Goal: Find specific page/section: Find specific page/section

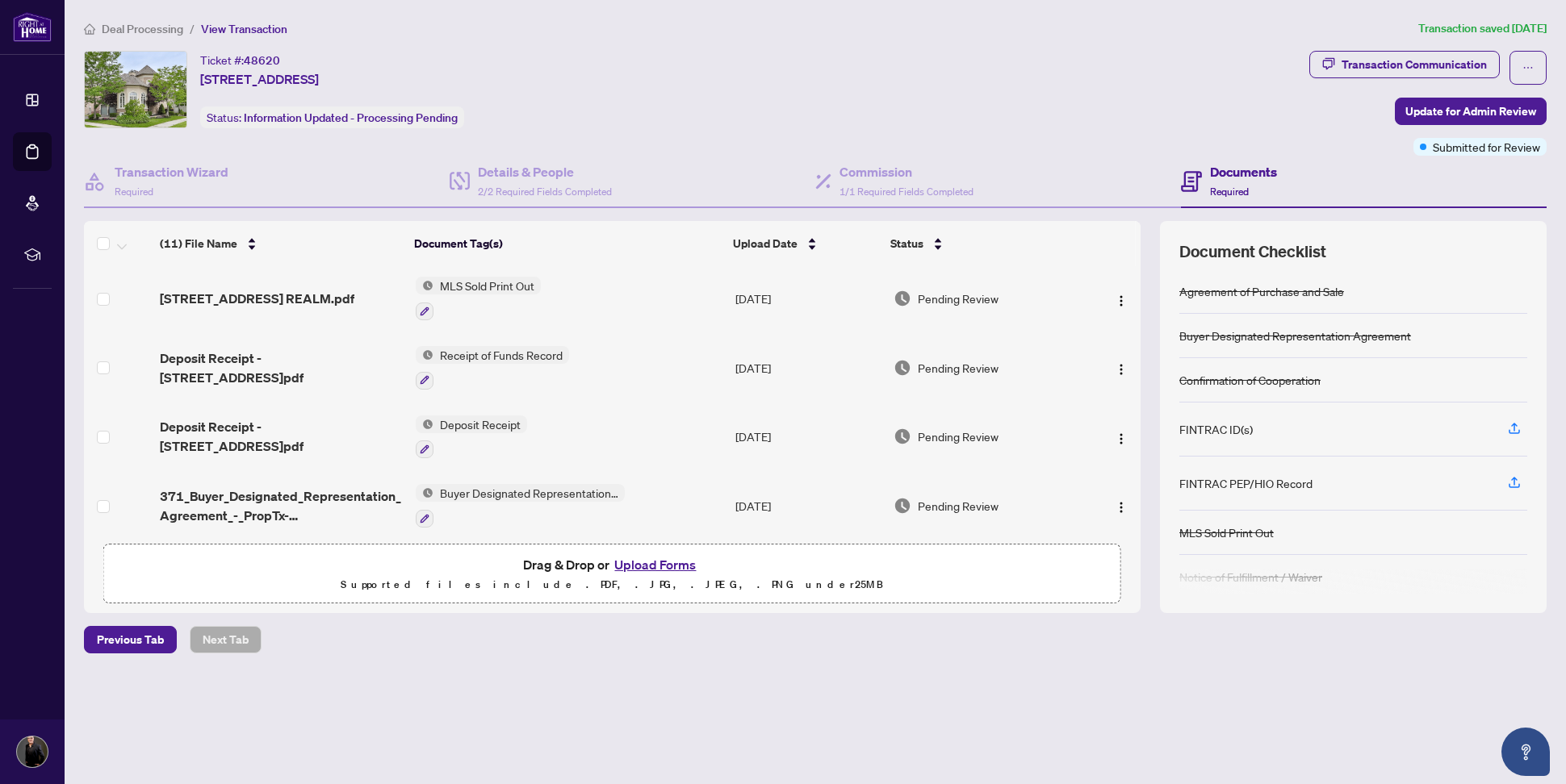
scroll to position [4, 0]
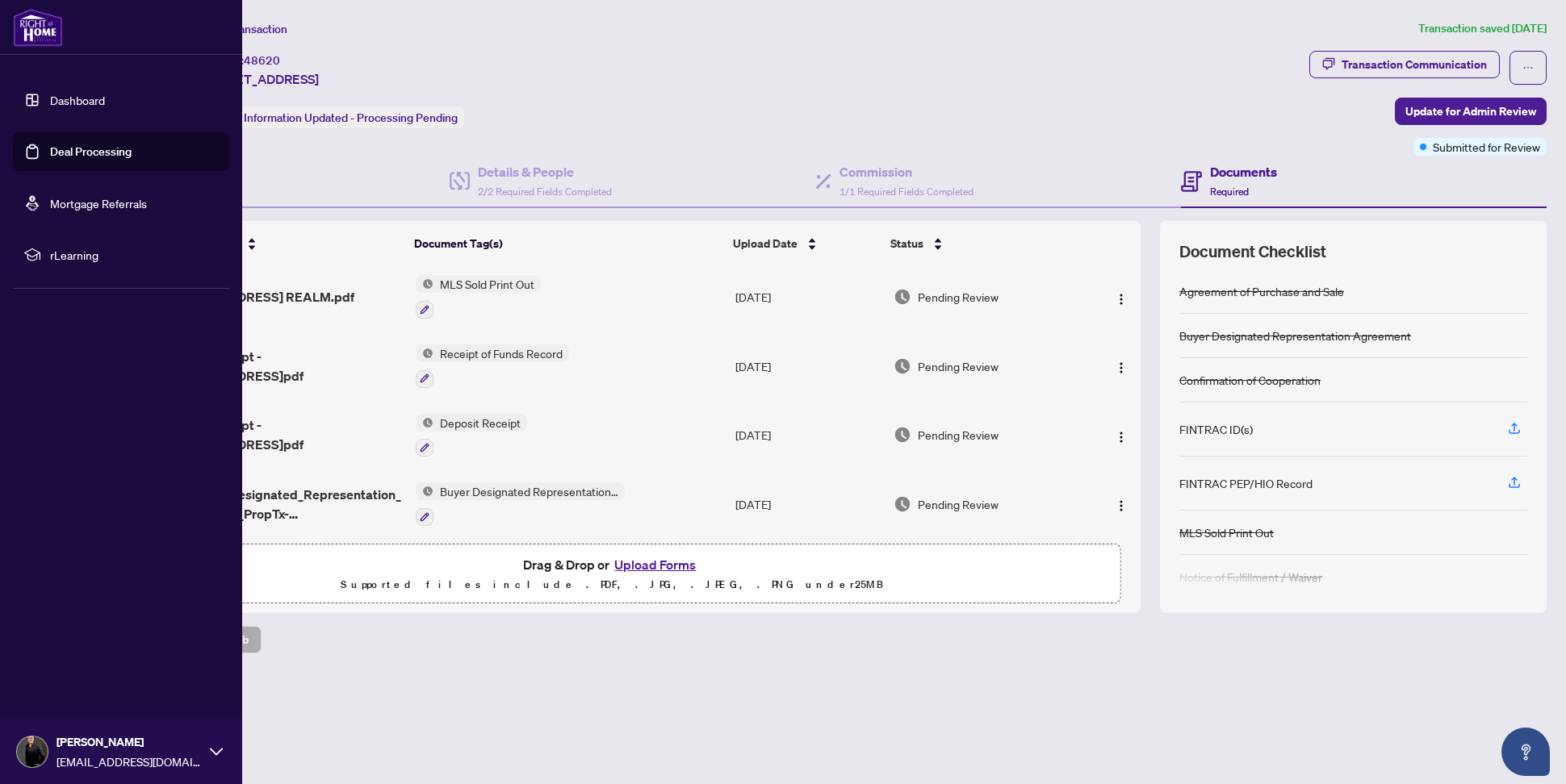
click at [52, 107] on link "Dashboard" at bounding box center [77, 100] width 54 height 15
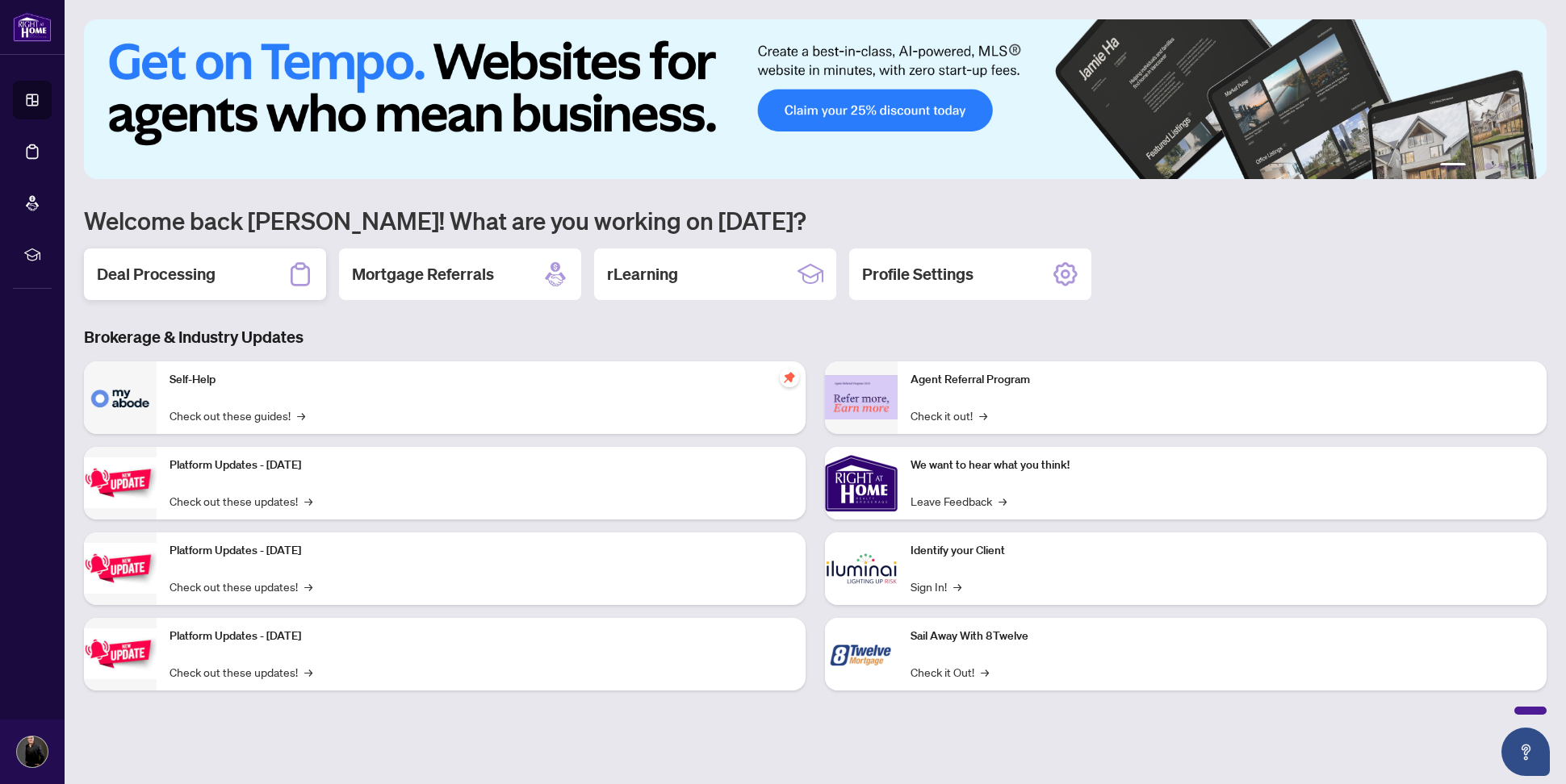
click at [150, 274] on h2 "Deal Processing" at bounding box center [155, 275] width 119 height 23
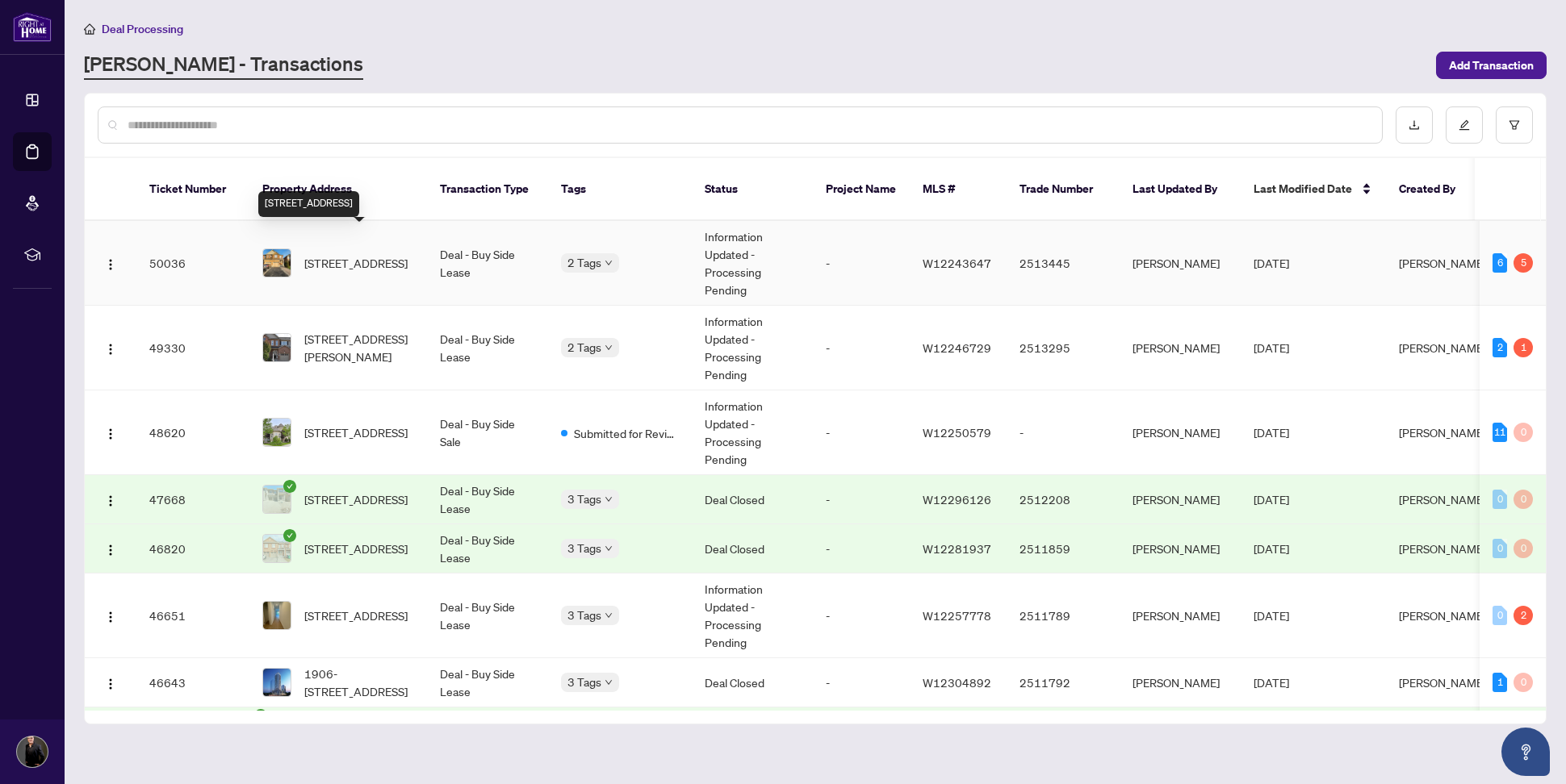
click at [381, 255] on span "[STREET_ADDRESS]" at bounding box center [356, 263] width 104 height 18
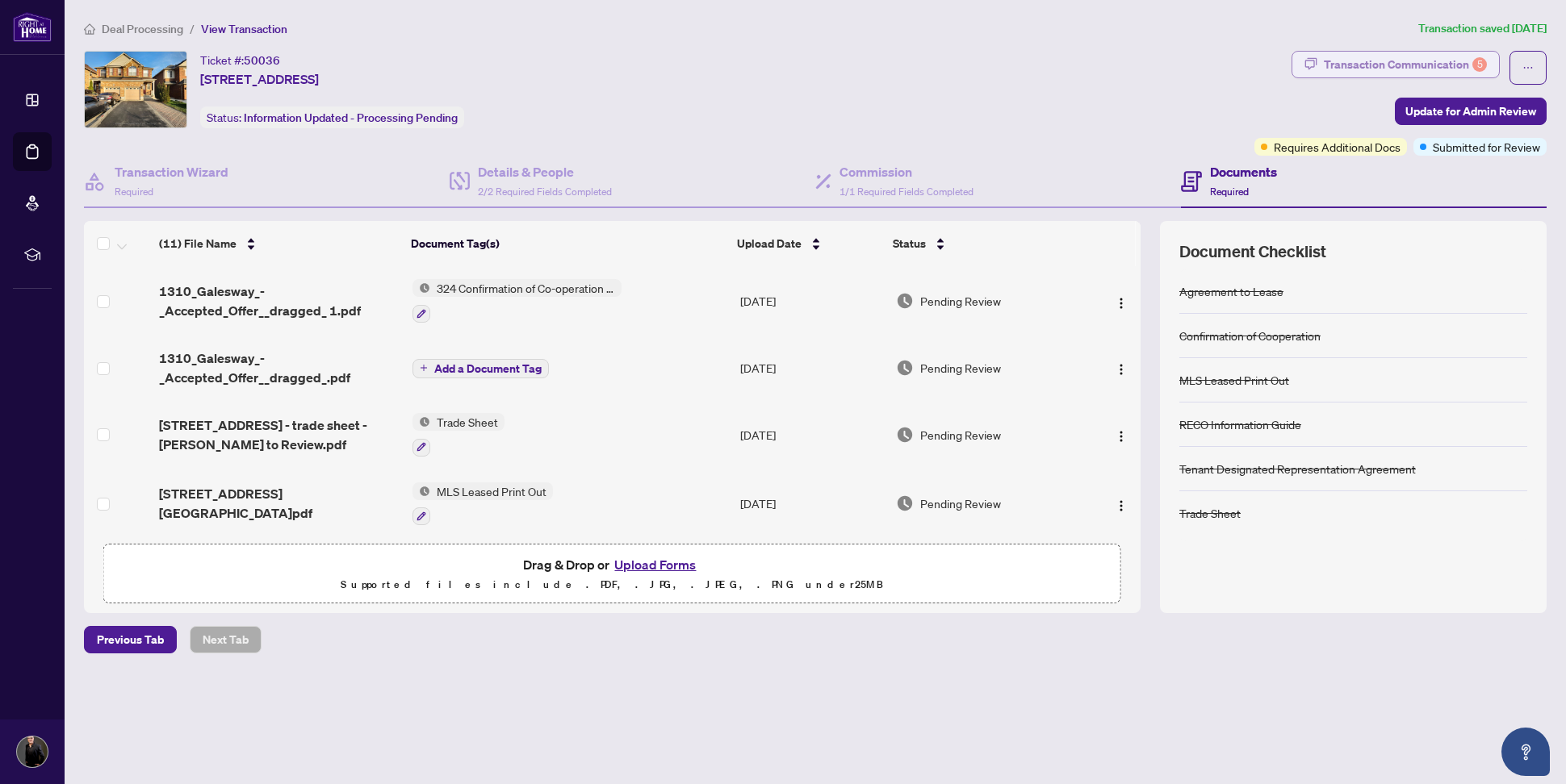
click at [1413, 63] on div "Transaction Communication 5" at bounding box center [1405, 64] width 163 height 25
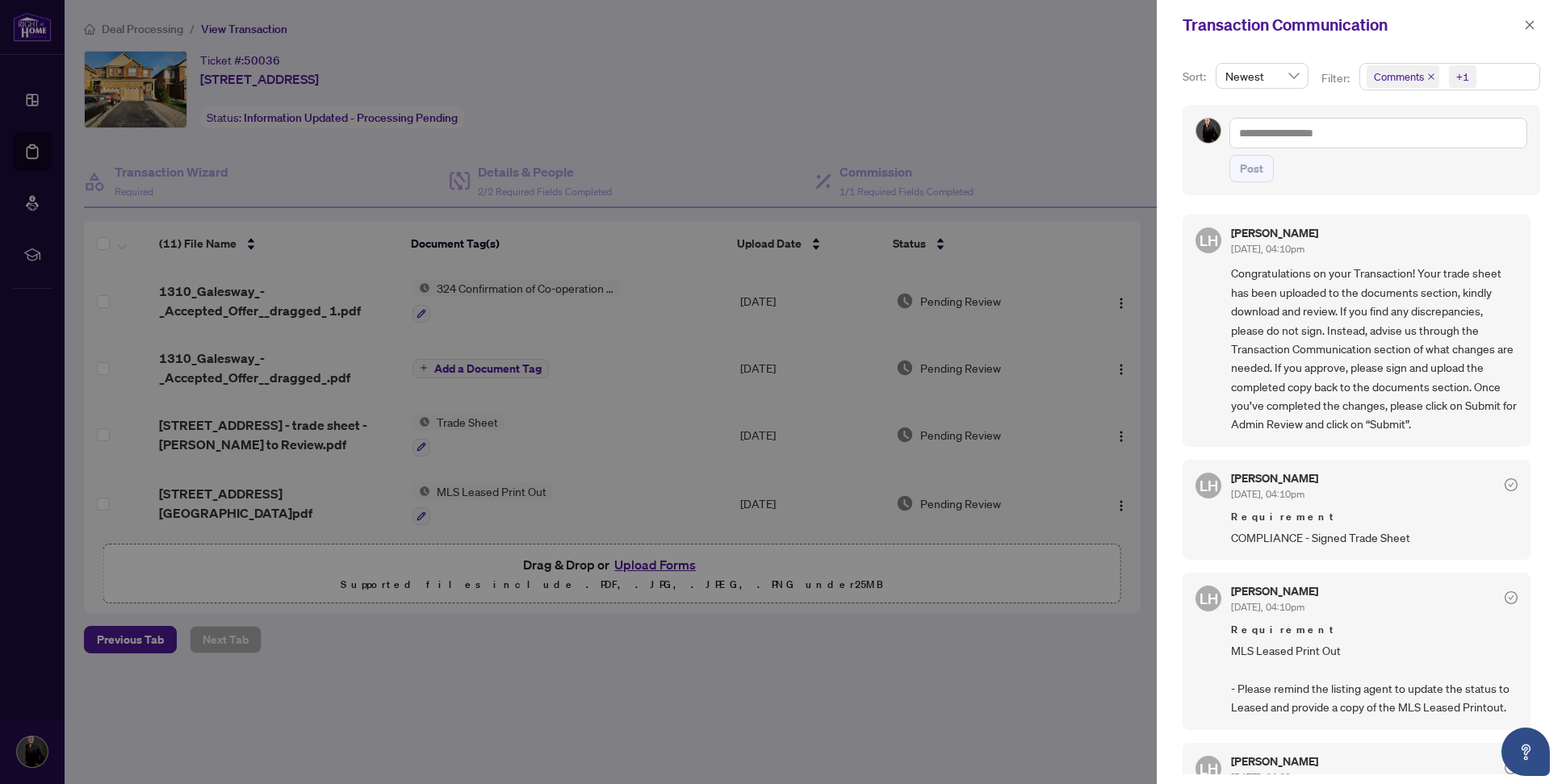
drag, startPoint x: 1530, startPoint y: 28, endPoint x: 1346, endPoint y: 90, distance: 194.2
click at [1530, 28] on icon "close" at bounding box center [1529, 25] width 11 height 11
